Goal: Task Accomplishment & Management: Manage account settings

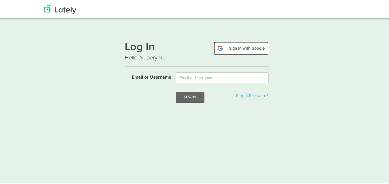
click at [238, 45] on img at bounding box center [240, 47] width 55 height 13
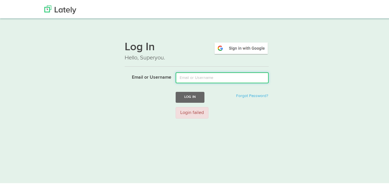
click at [230, 80] on input "Email or Username" at bounding box center [222, 76] width 93 height 11
type input "[EMAIL_ADDRESS][DOMAIN_NAME]"
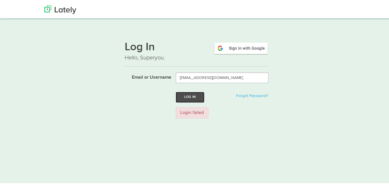
click at [176, 94] on button "Log In" at bounding box center [190, 96] width 29 height 11
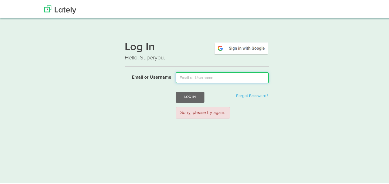
click at [207, 79] on input "Email or Username" at bounding box center [222, 76] width 93 height 11
type input "[EMAIL_ADDRESS][DOMAIN_NAME]"
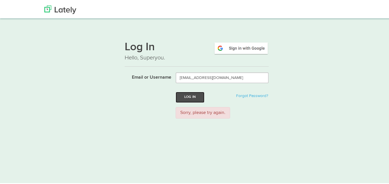
click at [197, 95] on button "Log In" at bounding box center [190, 96] width 29 height 11
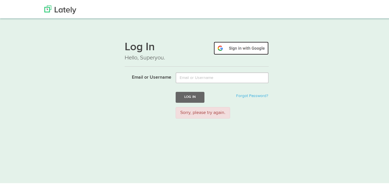
click at [229, 47] on img at bounding box center [240, 47] width 55 height 13
